Goal: Information Seeking & Learning: Compare options

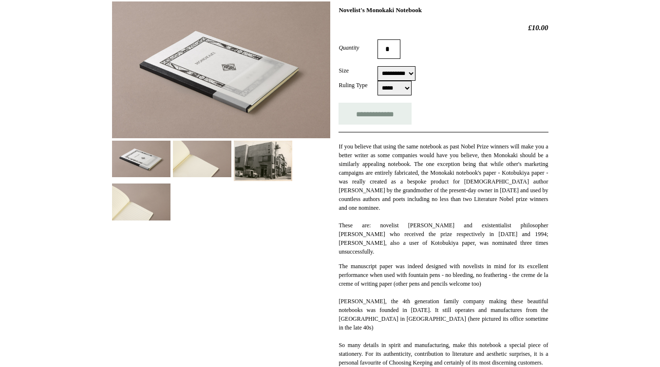
scroll to position [150, 0]
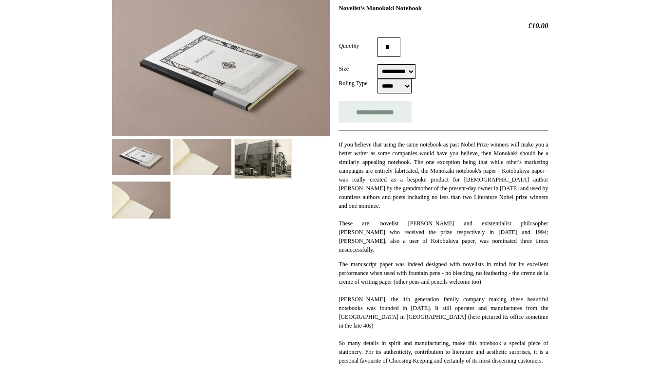
click at [207, 168] on img at bounding box center [202, 157] width 58 height 37
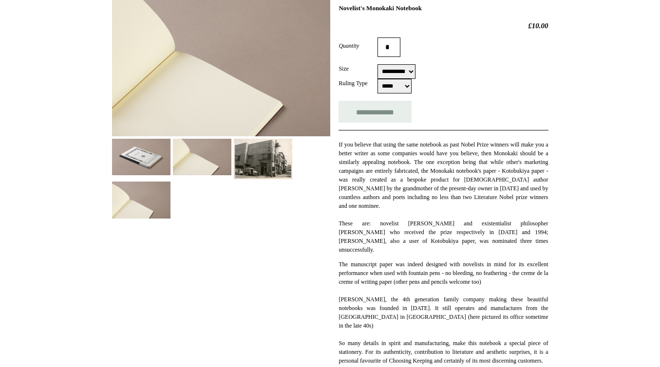
click at [148, 209] on img at bounding box center [141, 200] width 58 height 37
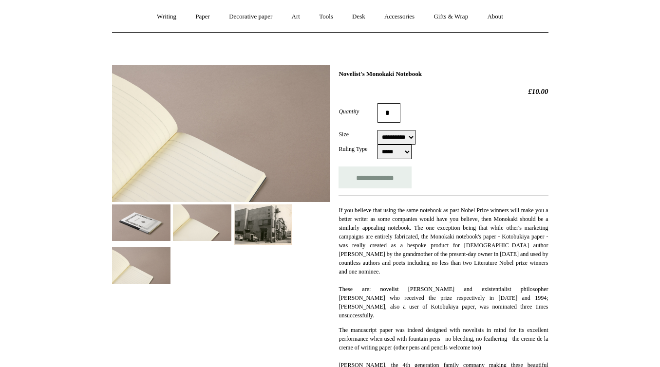
scroll to position [53, 0]
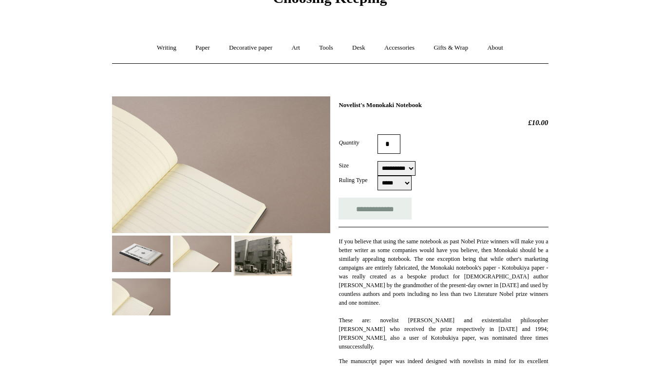
click at [155, 252] on img at bounding box center [141, 254] width 58 height 37
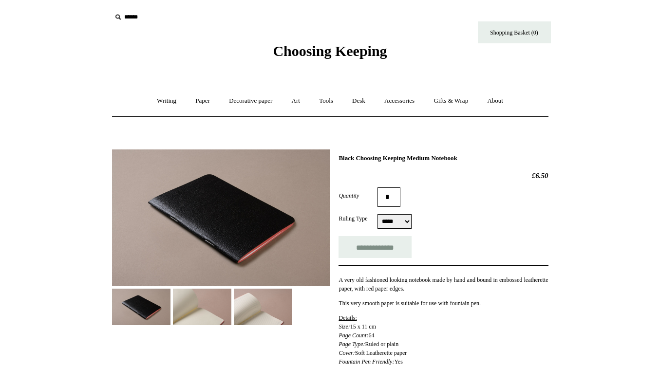
click at [176, 312] on img at bounding box center [202, 307] width 58 height 37
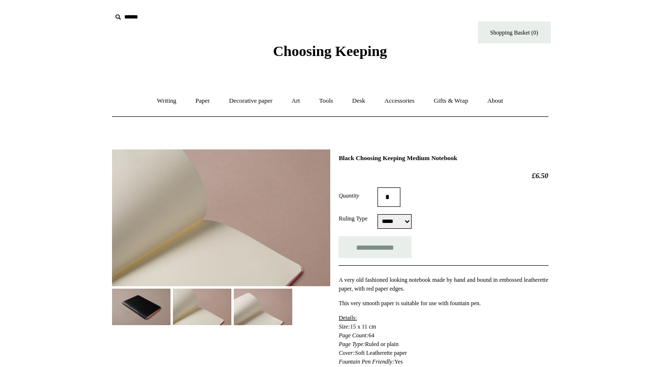
click at [257, 314] on img at bounding box center [263, 307] width 58 height 37
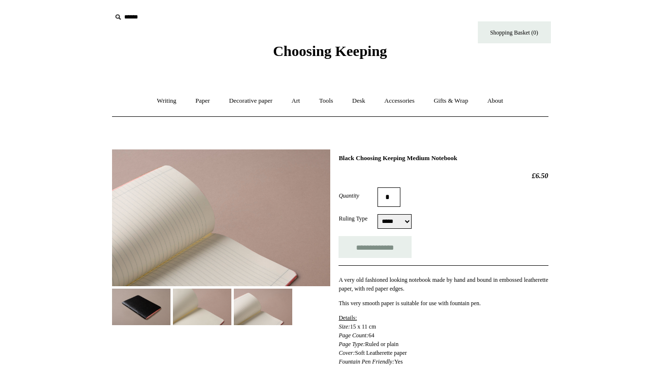
click at [147, 314] on img at bounding box center [141, 307] width 58 height 37
